Goal: Task Accomplishment & Management: Manage account settings

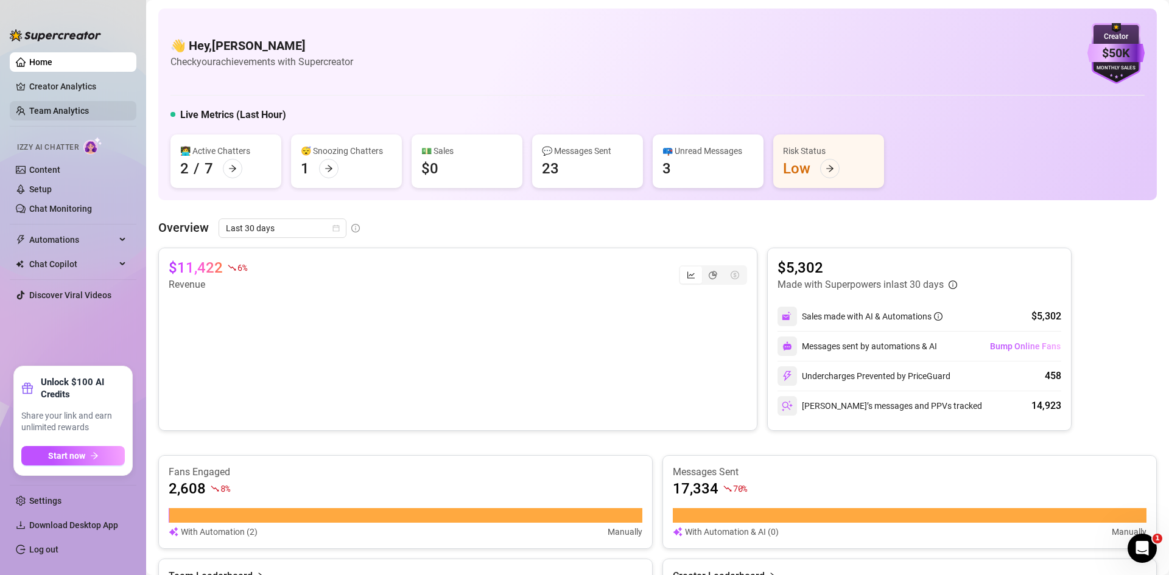
click at [80, 106] on link "Team Analytics" at bounding box center [59, 111] width 60 height 10
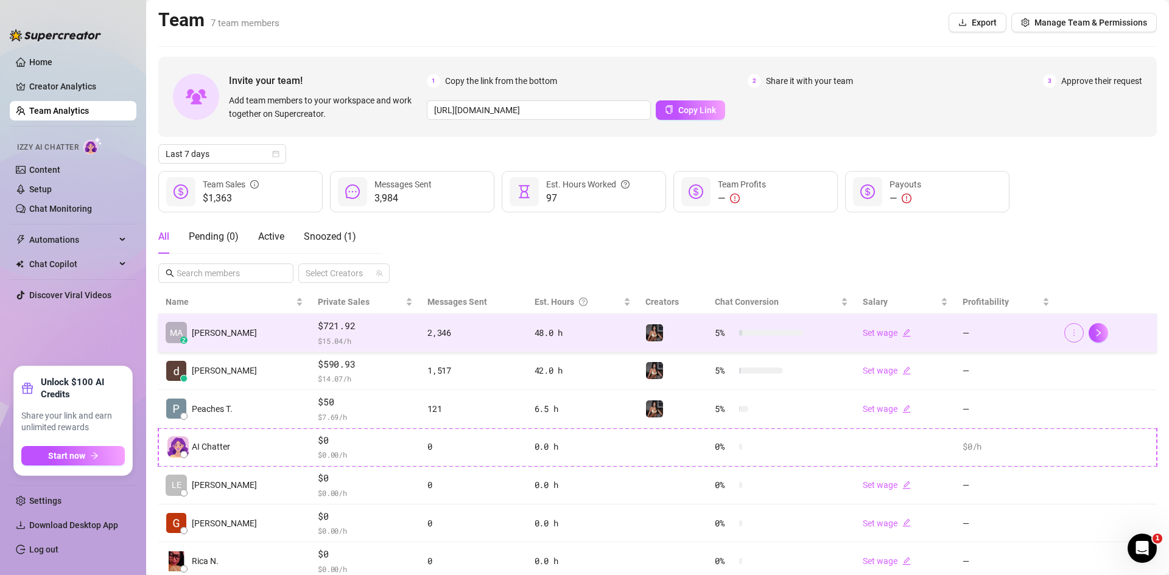
click at [1069, 338] on span "button" at bounding box center [1073, 333] width 9 height 10
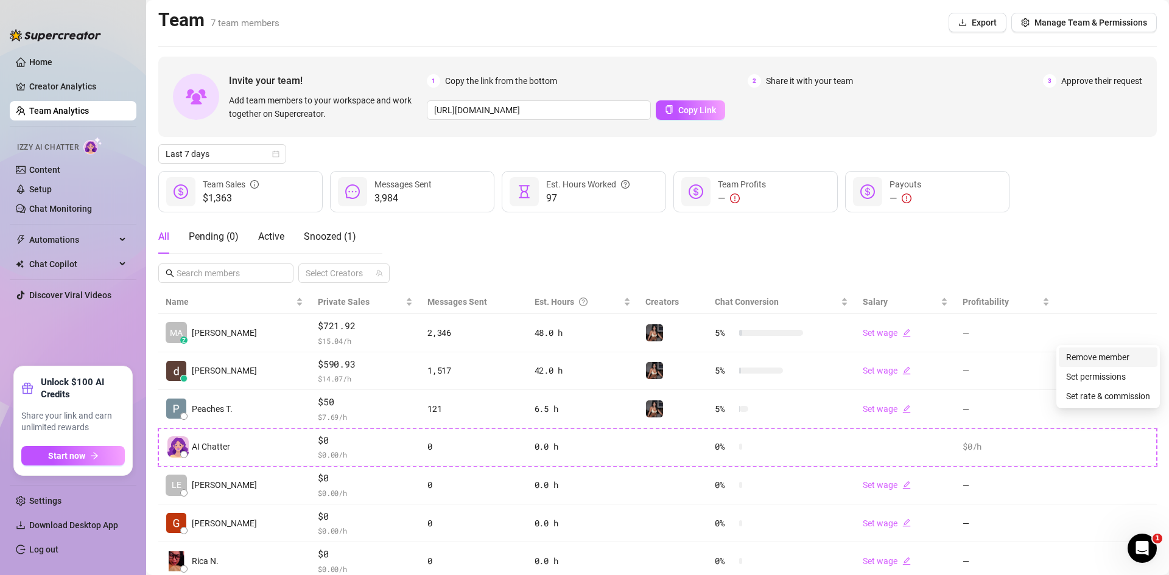
click at [1088, 360] on link "Remove member" at bounding box center [1097, 357] width 63 height 10
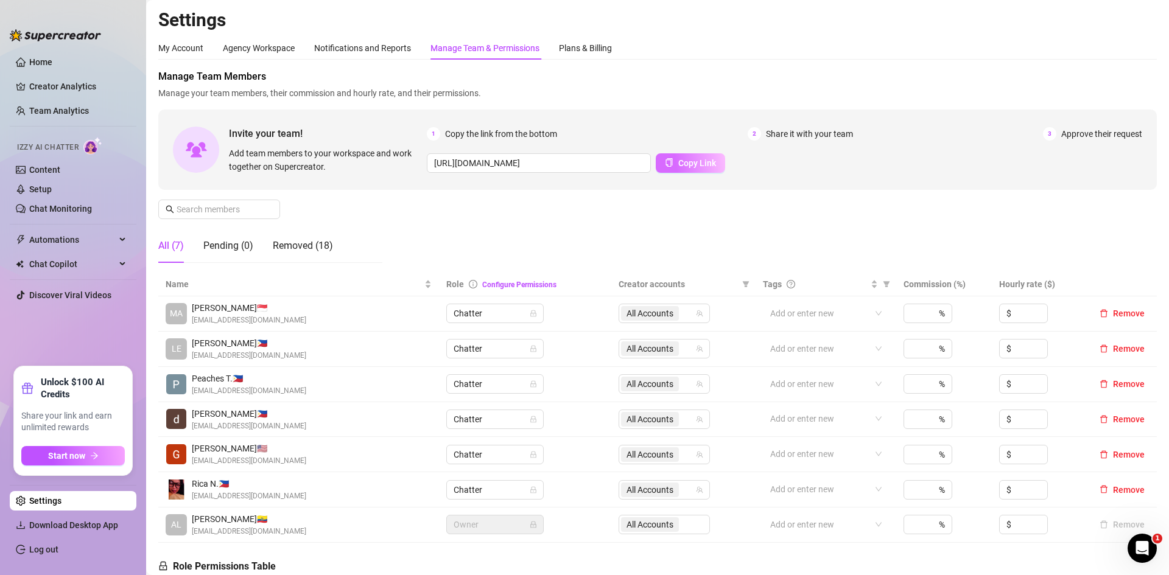
click at [704, 163] on span "Copy Link" at bounding box center [697, 163] width 38 height 10
